Goal: Navigation & Orientation: Understand site structure

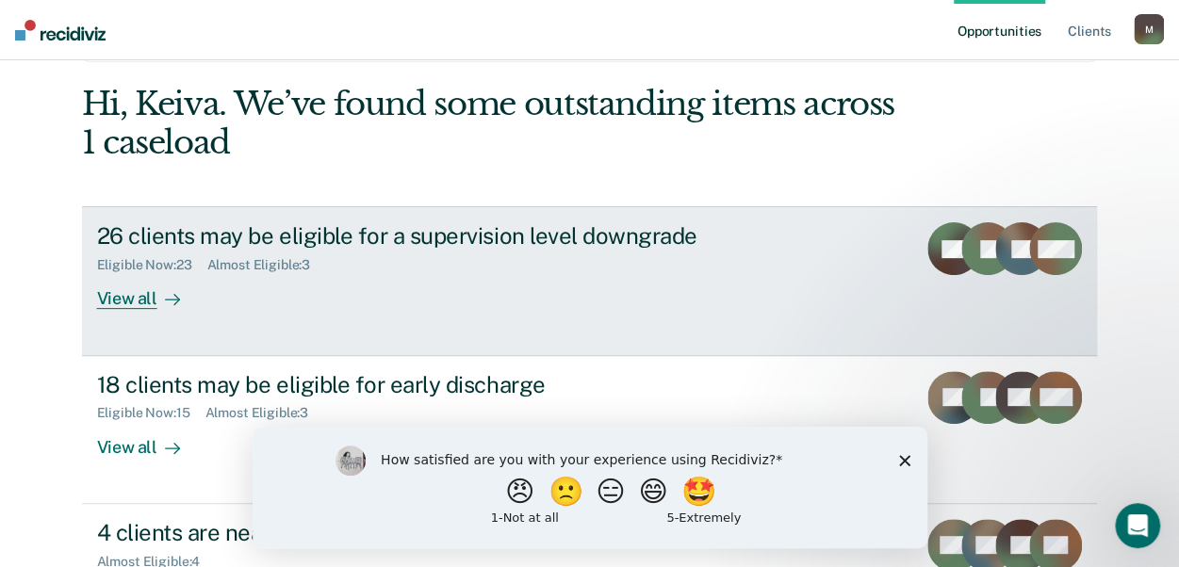
scroll to position [283, 0]
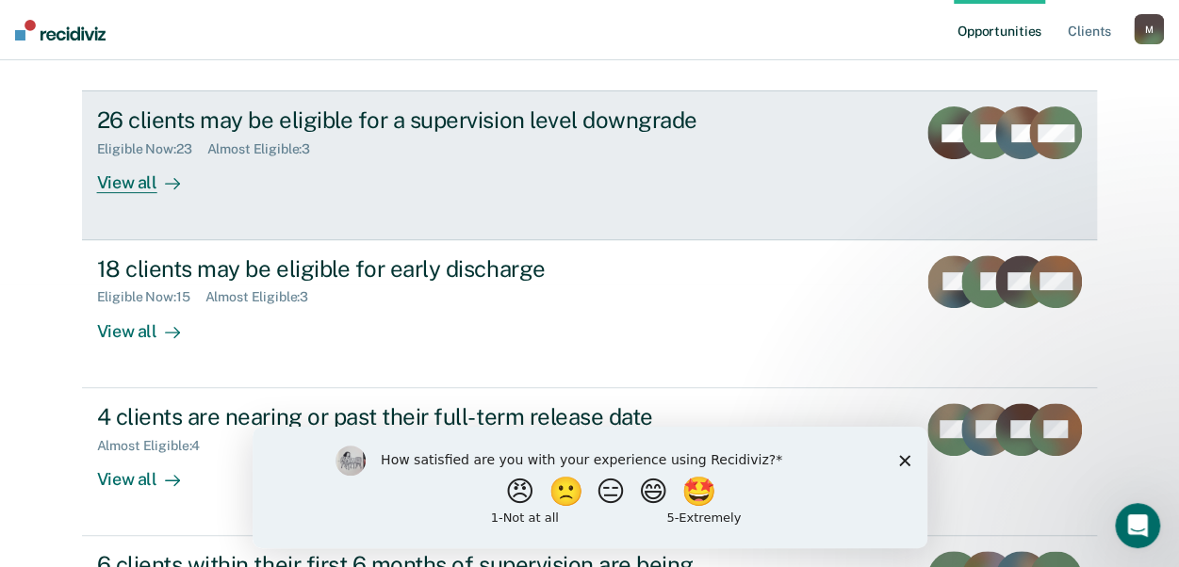
click at [126, 186] on div "View all" at bounding box center [150, 175] width 106 height 37
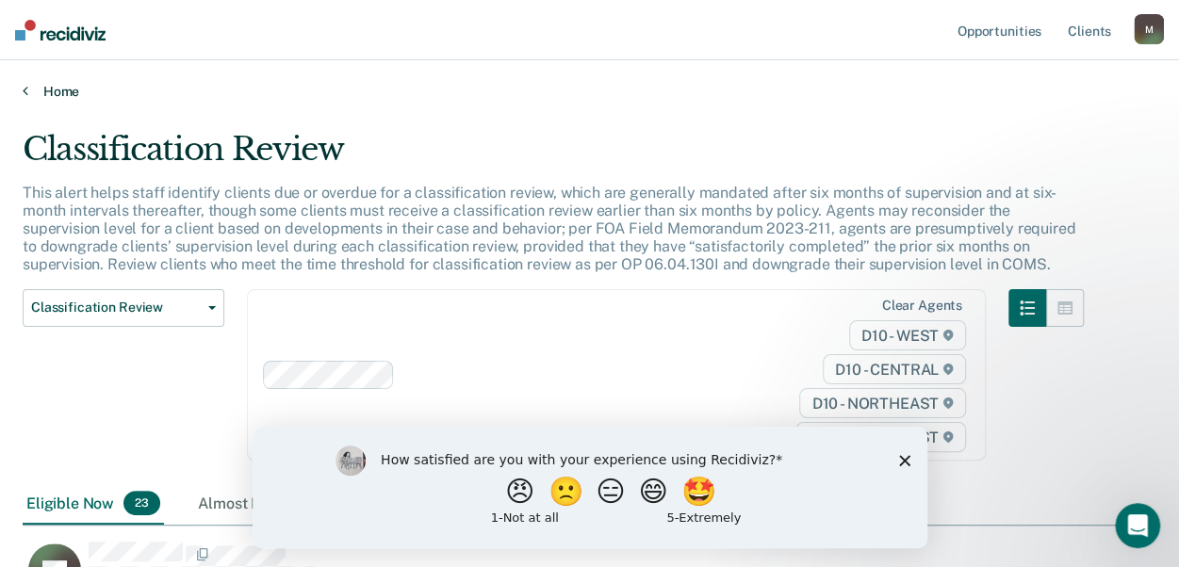
click at [24, 89] on icon at bounding box center [26, 90] width 6 height 15
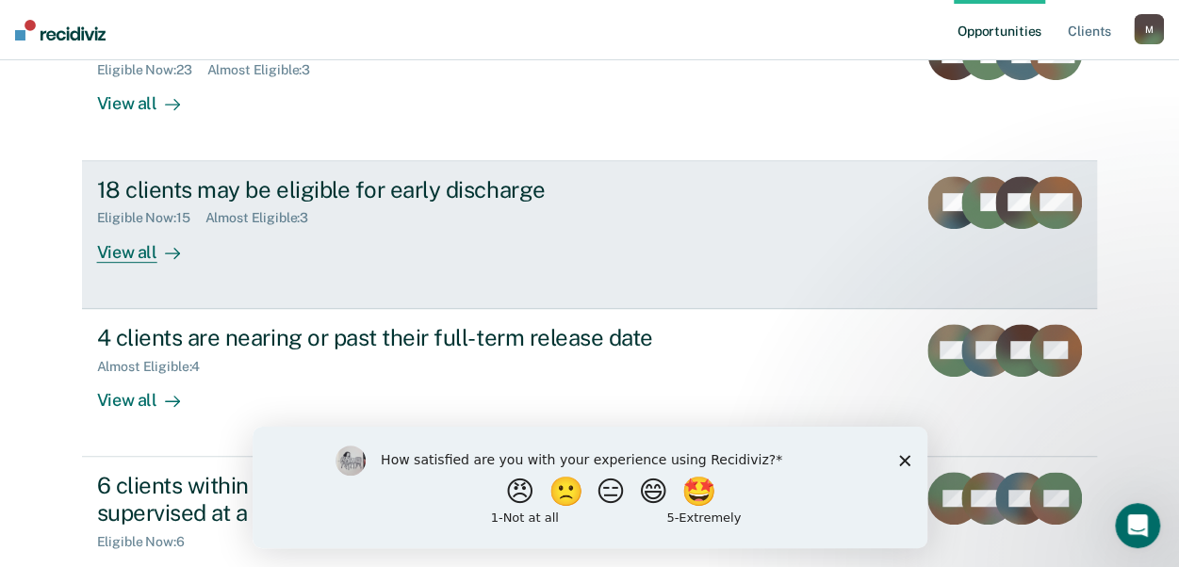
scroll to position [377, 0]
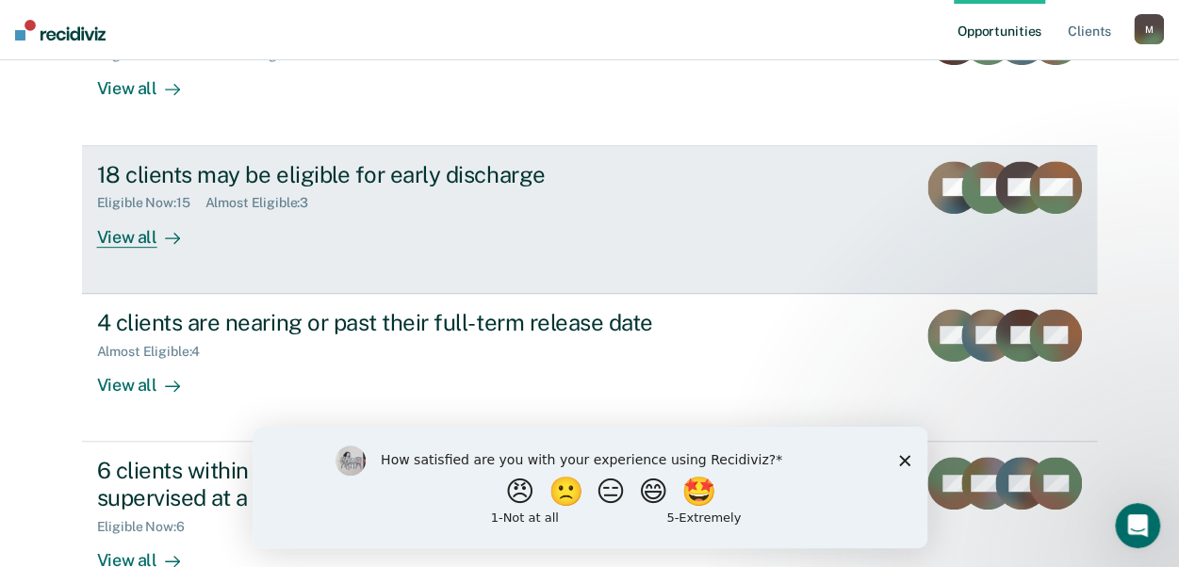
click at [132, 238] on div "View all" at bounding box center [150, 229] width 106 height 37
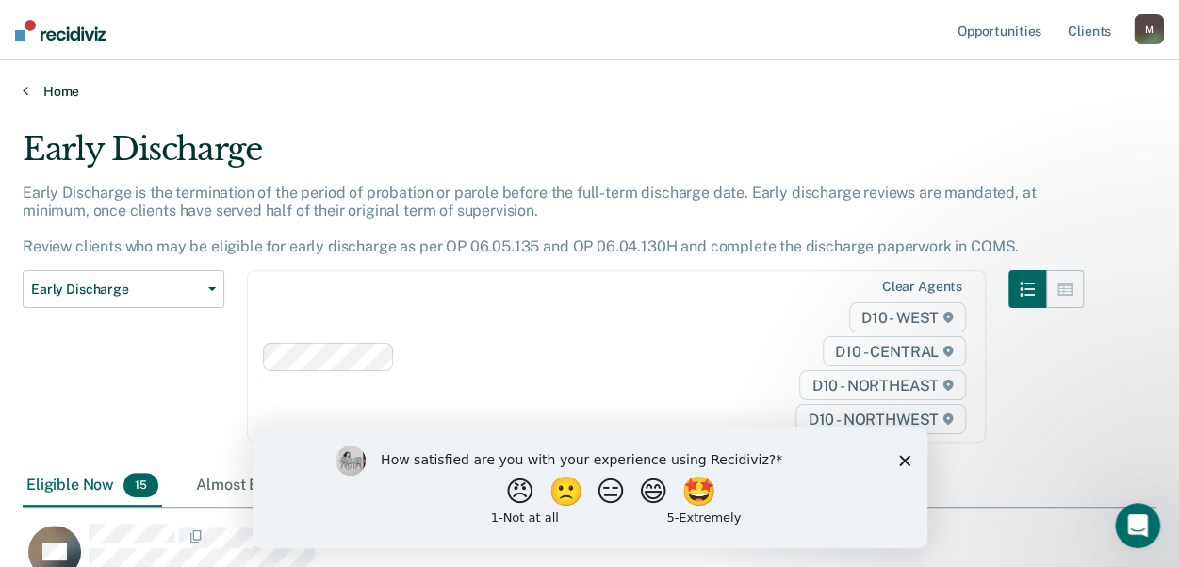
click at [26, 86] on icon at bounding box center [26, 90] width 6 height 15
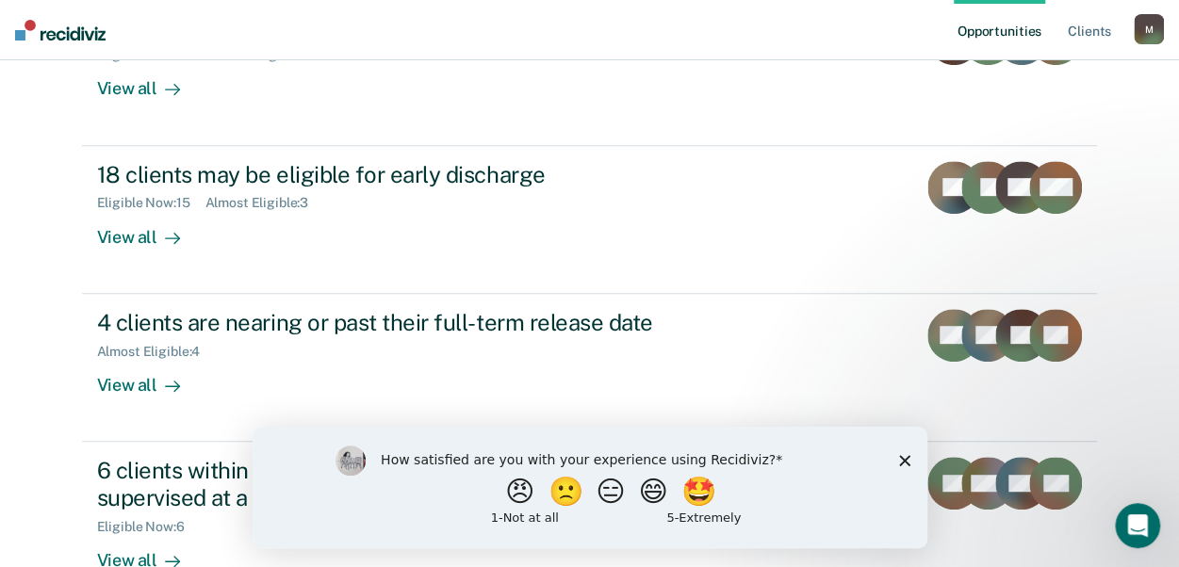
scroll to position [471, 0]
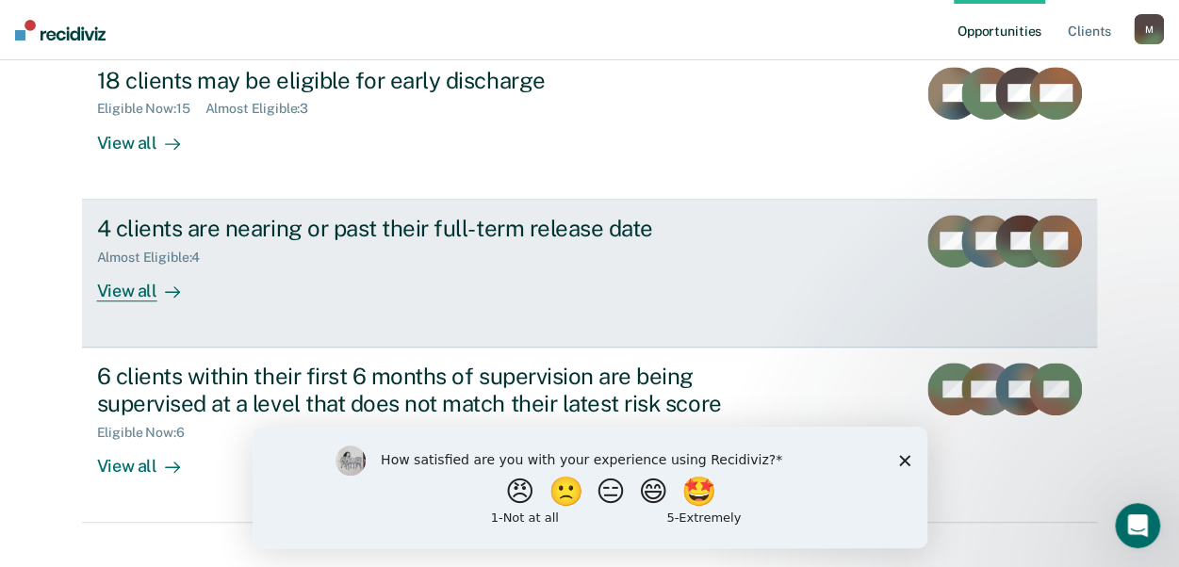
click at [109, 292] on div "View all" at bounding box center [150, 283] width 106 height 37
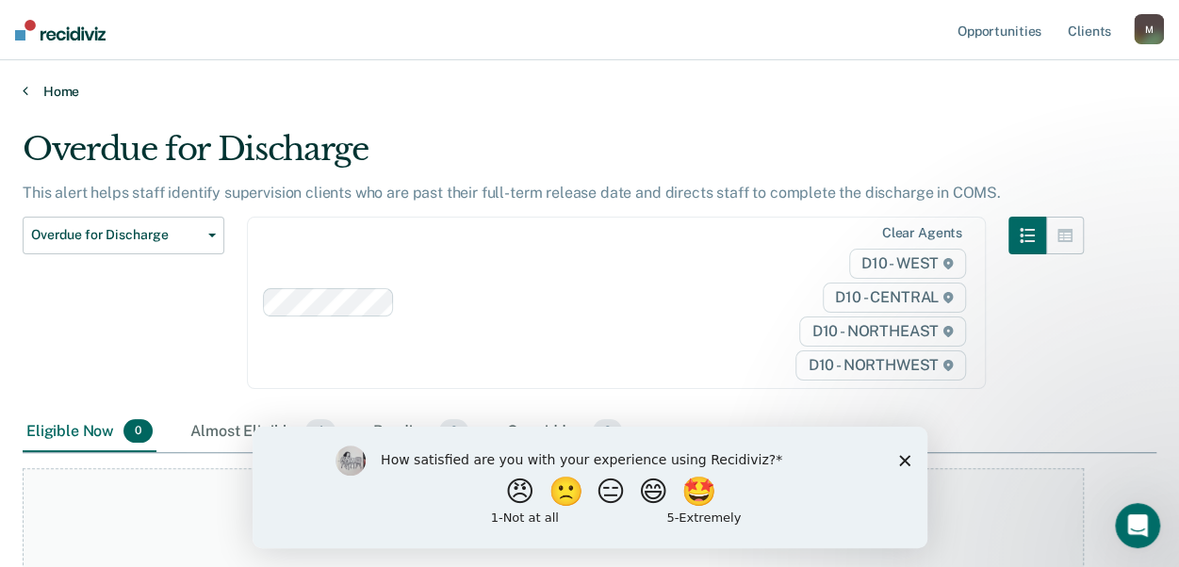
click at [24, 90] on icon at bounding box center [26, 90] width 6 height 15
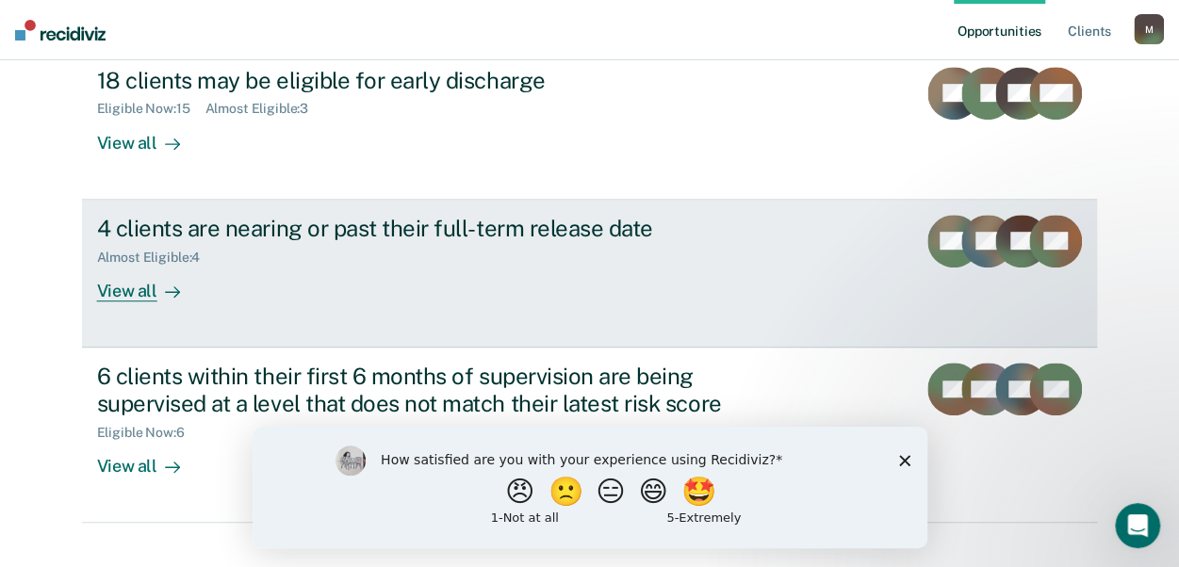
scroll to position [539, 0]
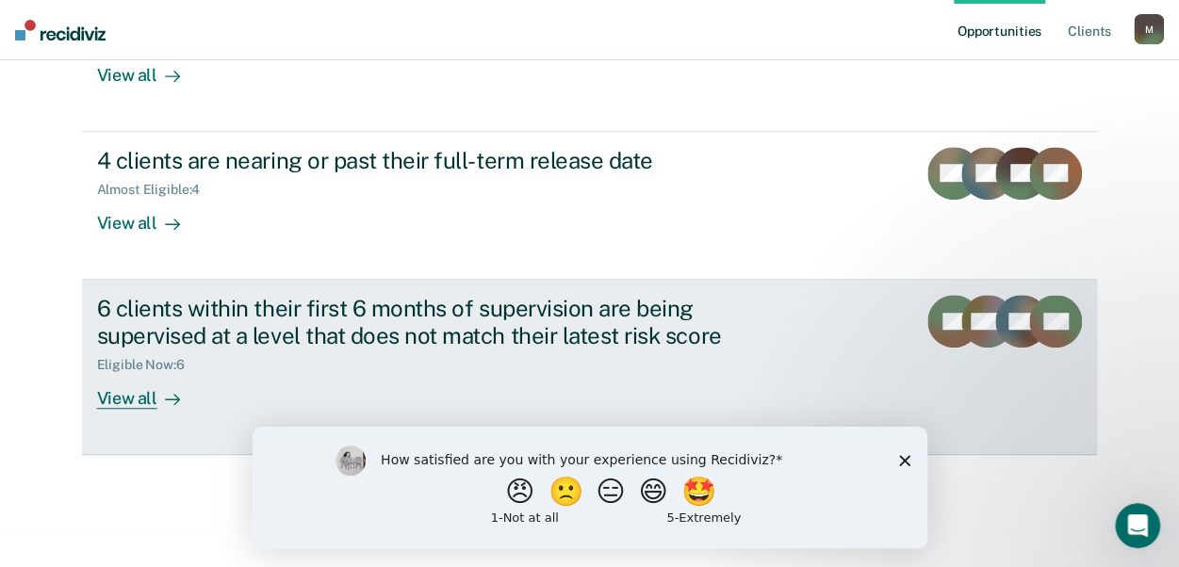
click at [117, 399] on div "View all" at bounding box center [150, 390] width 106 height 37
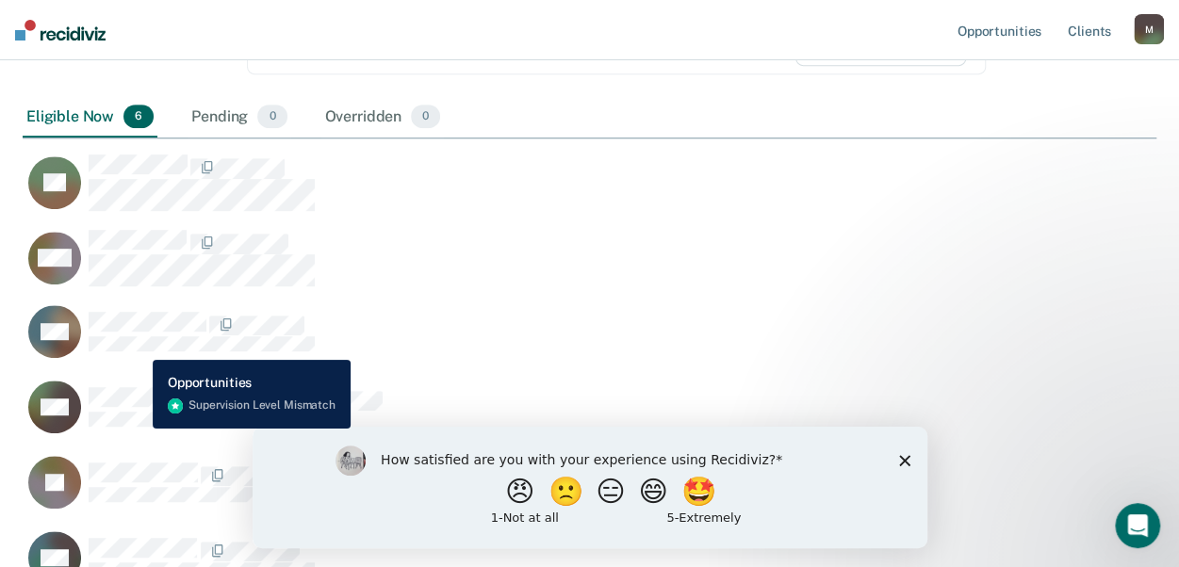
scroll to position [377, 0]
